Goal: Task Accomplishment & Management: Use online tool/utility

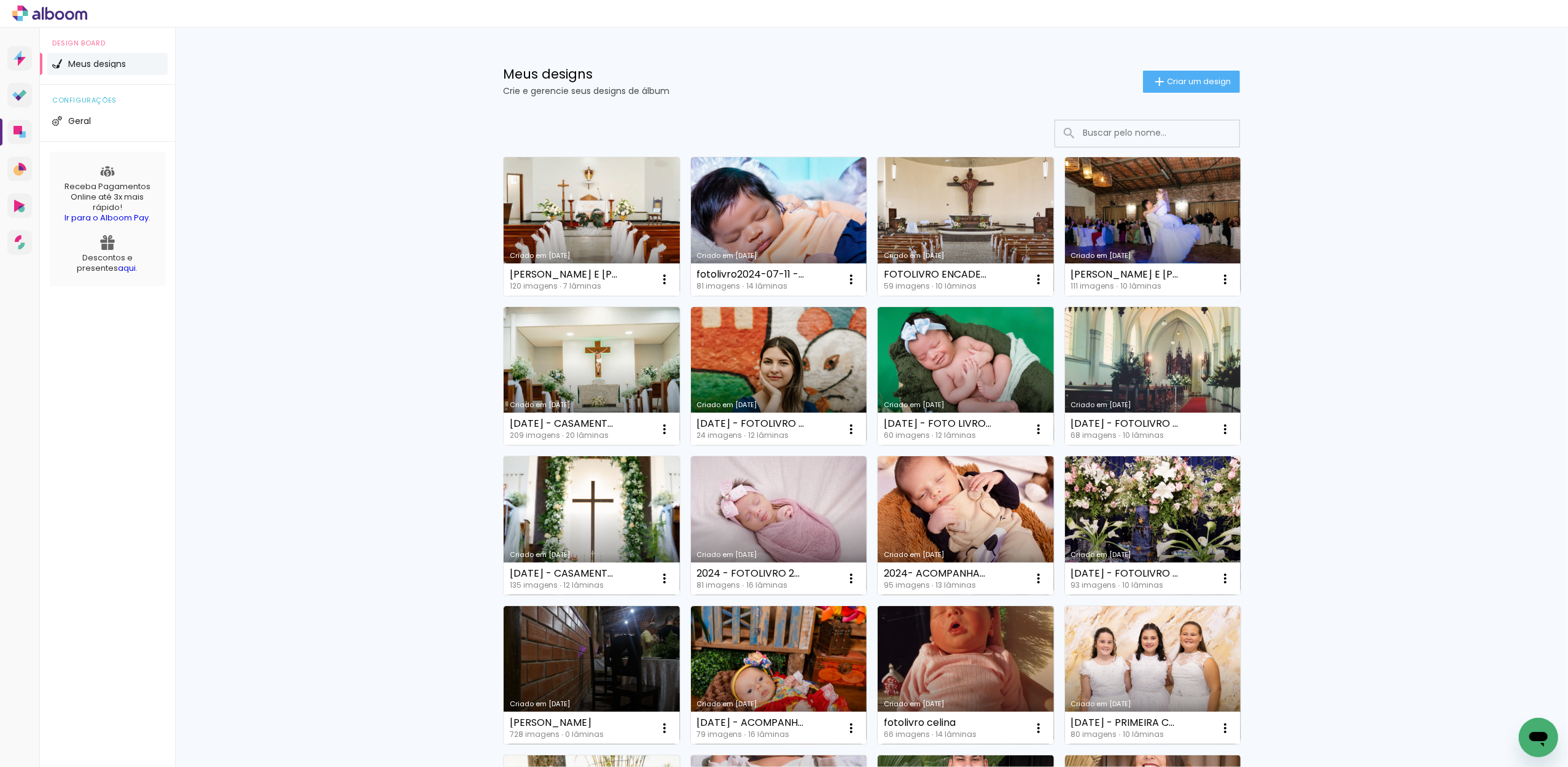
click at [568, 220] on link "Criado em [DATE]" at bounding box center [592, 226] width 176 height 139
